Goal: Download file/media

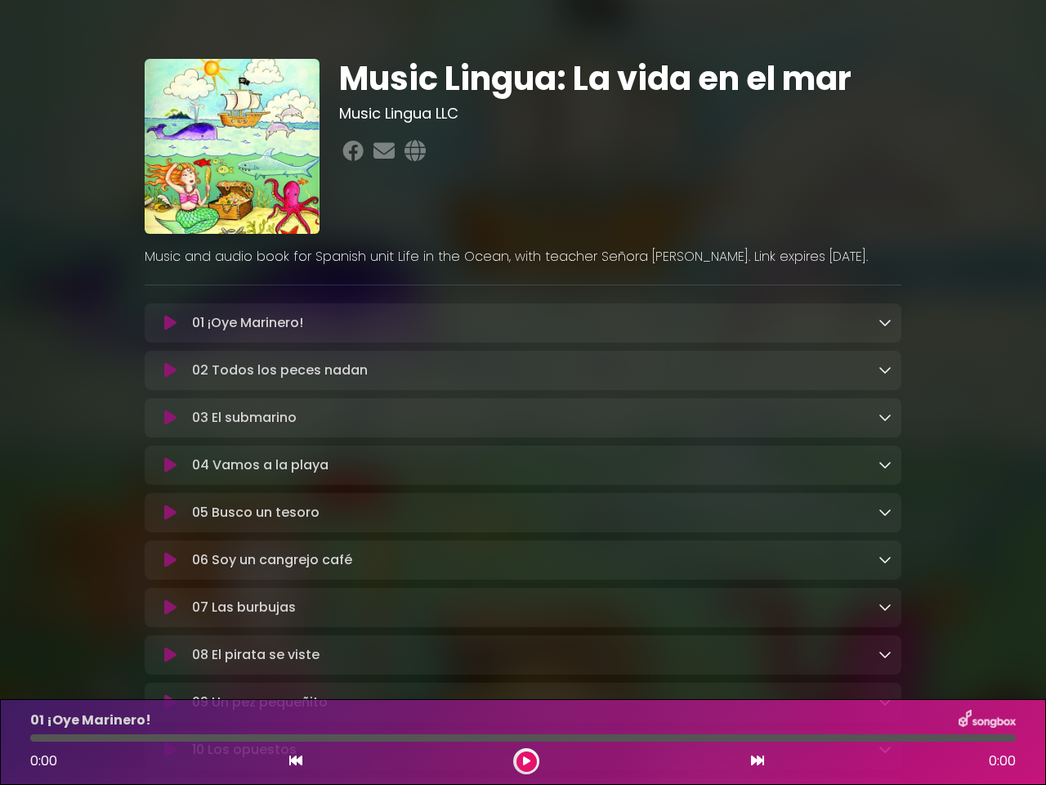
click at [170, 324] on icon at bounding box center [170, 323] width 12 height 16
click at [885, 323] on icon at bounding box center [885, 322] width 13 height 13
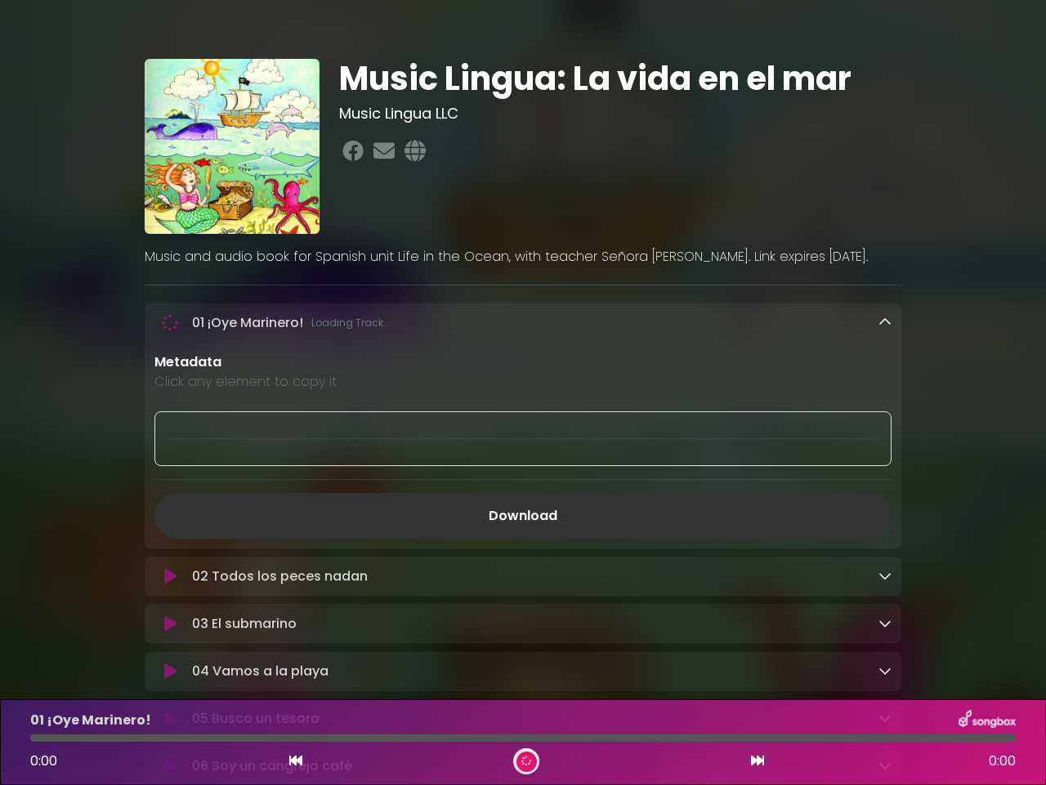
click at [170, 372] on p "Metadata" at bounding box center [523, 362] width 737 height 20
click at [885, 371] on p "Metadata" at bounding box center [523, 362] width 737 height 20
click at [170, 420] on div at bounding box center [523, 438] width 737 height 55
click at [885, 419] on div at bounding box center [523, 438] width 737 height 55
click at [170, 468] on div "Metadata Click any element to copy it Download" at bounding box center [523, 445] width 757 height 186
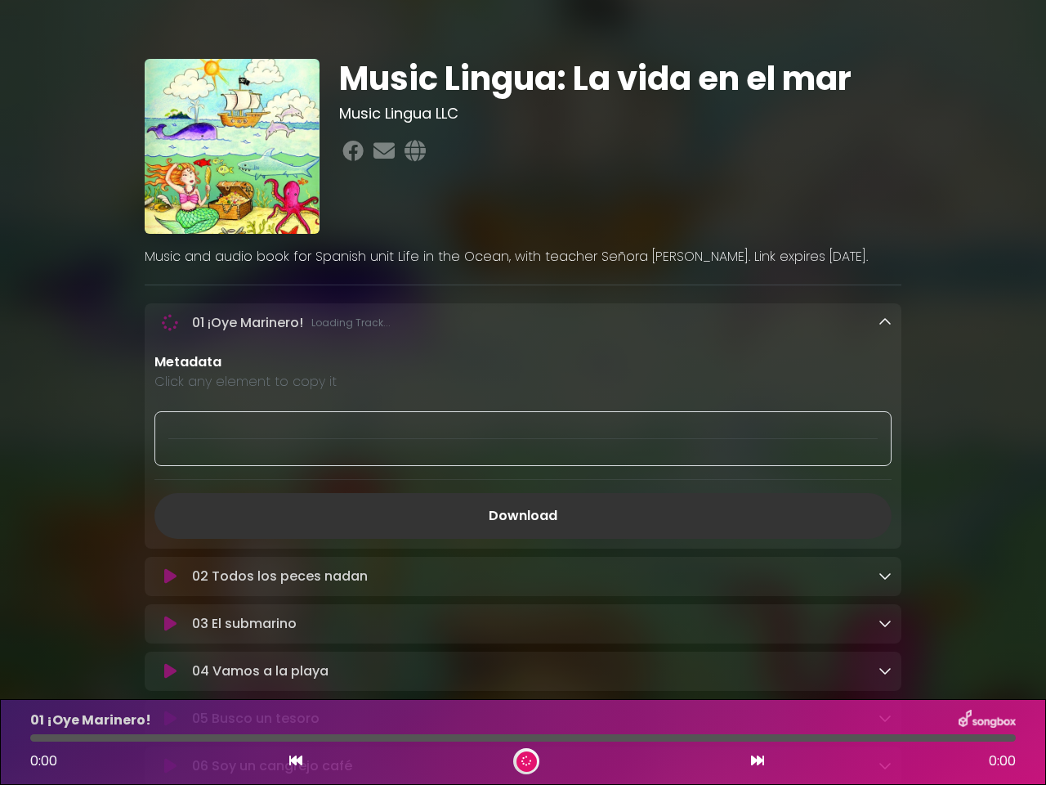
click at [885, 468] on div "Metadata Click any element to copy it Download" at bounding box center [523, 445] width 757 height 186
click at [170, 517] on link "Download" at bounding box center [523, 516] width 737 height 46
click at [885, 516] on link "Download" at bounding box center [523, 516] width 737 height 46
